Goal: Information Seeking & Learning: Learn about a topic

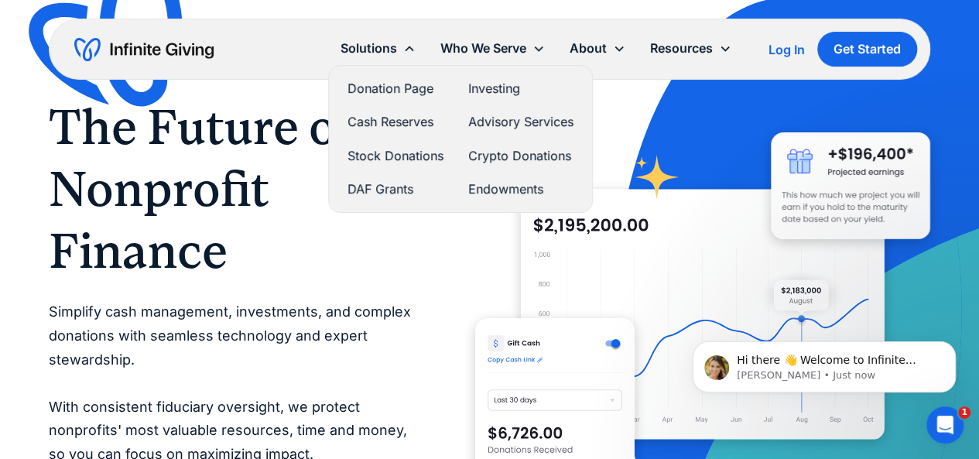
click at [380, 194] on link "DAF Grants" at bounding box center [396, 189] width 96 height 21
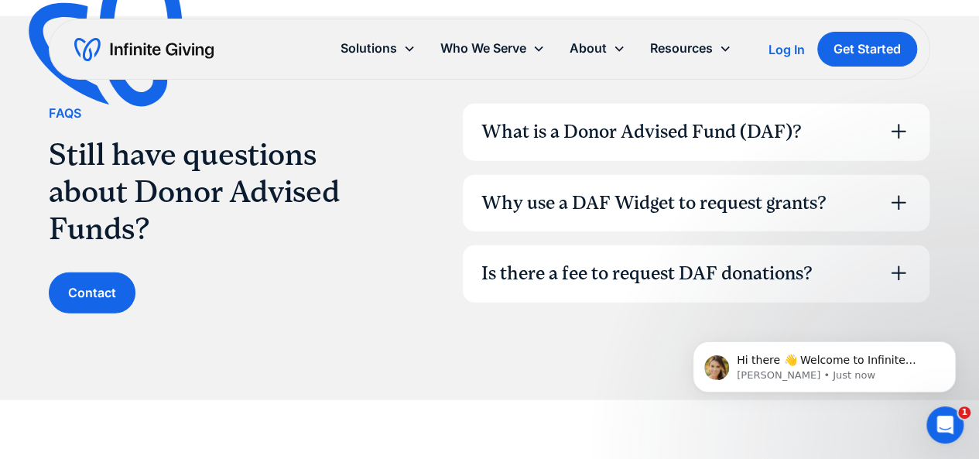
scroll to position [1947, 0]
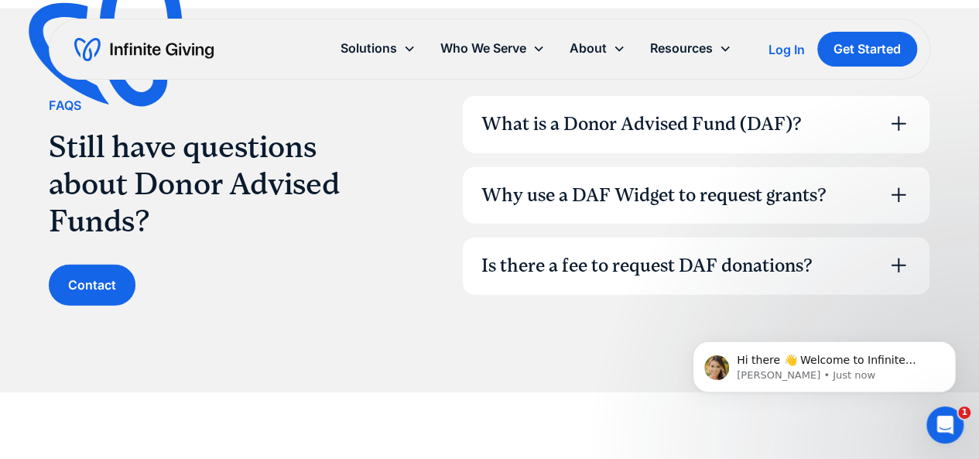
click at [547, 138] on div "What is a Donor Advised Fund (DAF)?" at bounding box center [696, 124] width 467 height 57
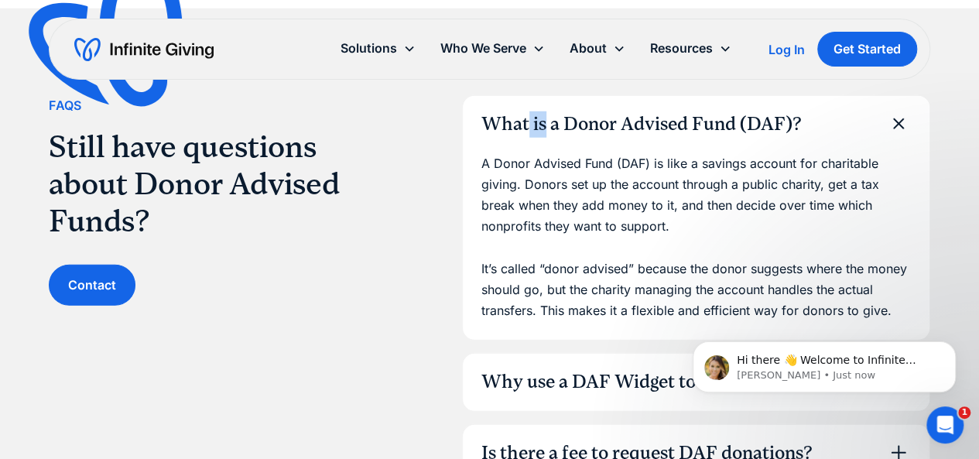
drag, startPoint x: 547, startPoint y: 138, endPoint x: 528, endPoint y: 132, distance: 20.3
click at [528, 132] on div "What is a Donor Advised Fund (DAF)?" at bounding box center [696, 124] width 467 height 57
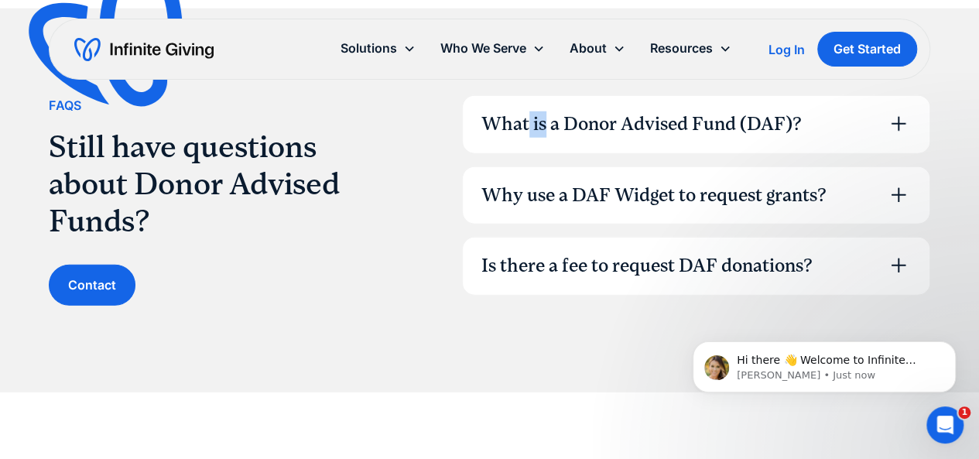
click at [528, 132] on div "What is a Donor Advised Fund (DAF)?" at bounding box center [641, 124] width 320 height 26
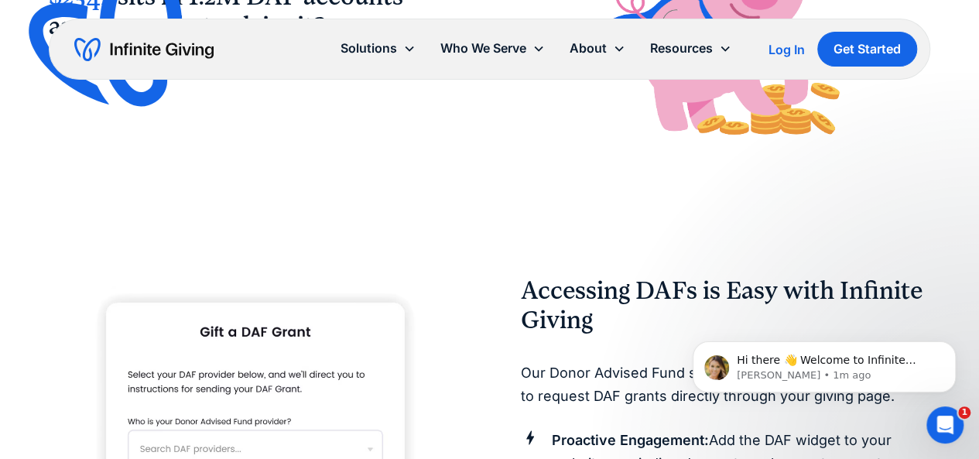
scroll to position [0, 0]
